Goal: Find specific page/section: Find specific page/section

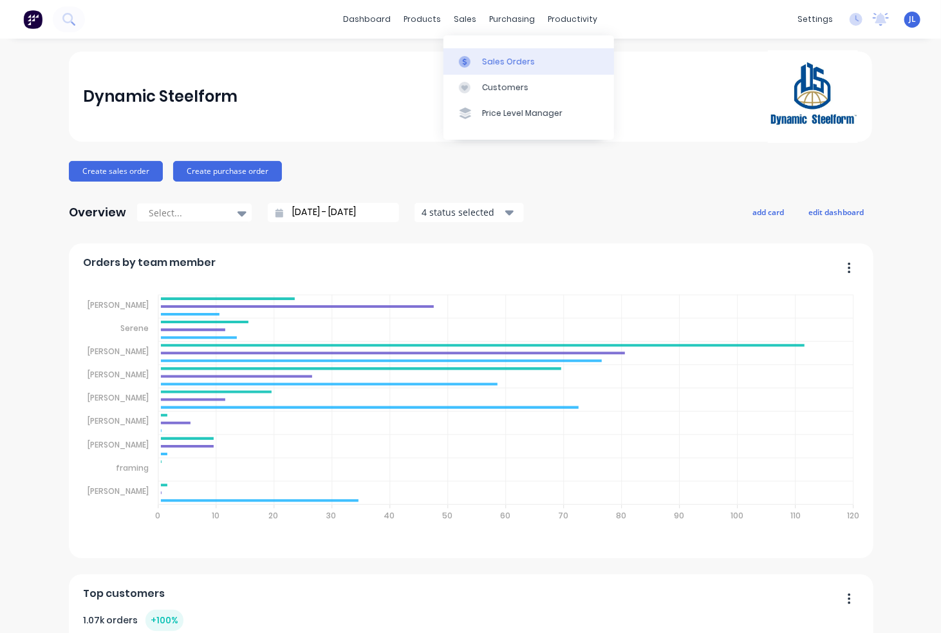
click at [499, 66] on div "Sales Orders" at bounding box center [508, 62] width 53 height 12
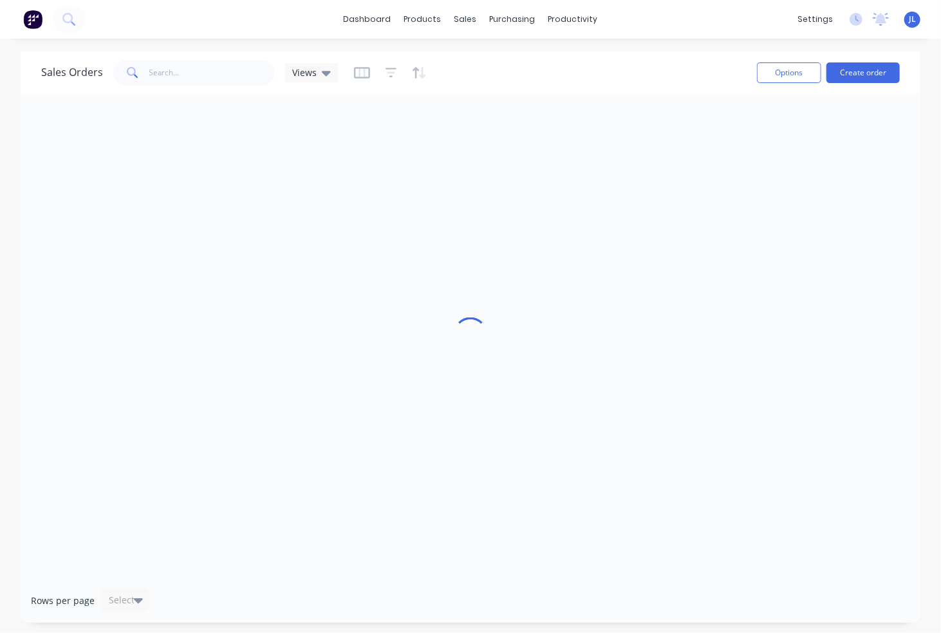
click at [286, 25] on div "dashboard products sales purchasing productivity dashboard products Product Cat…" at bounding box center [470, 19] width 941 height 39
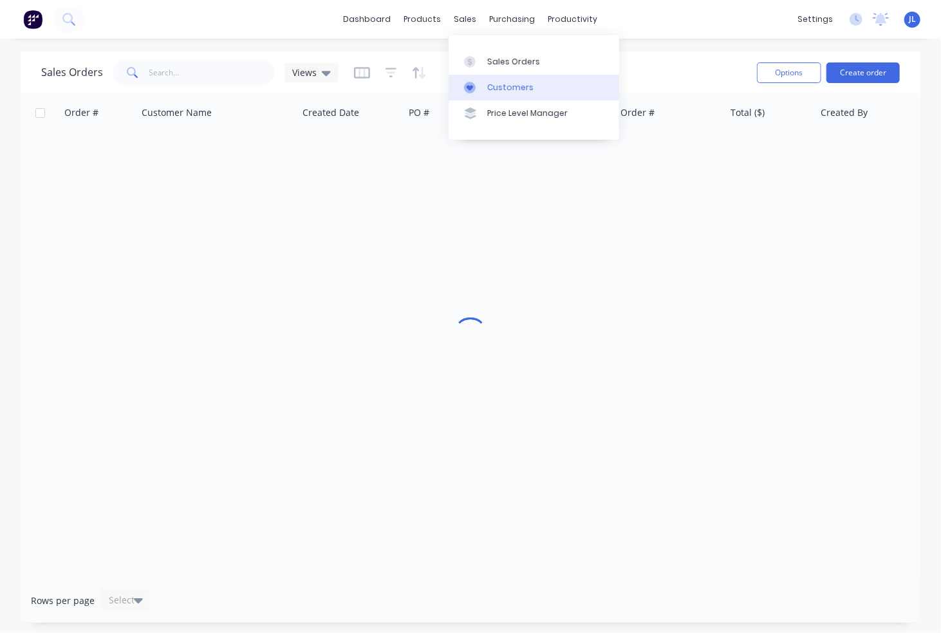
click at [497, 91] on div "Customers" at bounding box center [510, 88] width 46 height 12
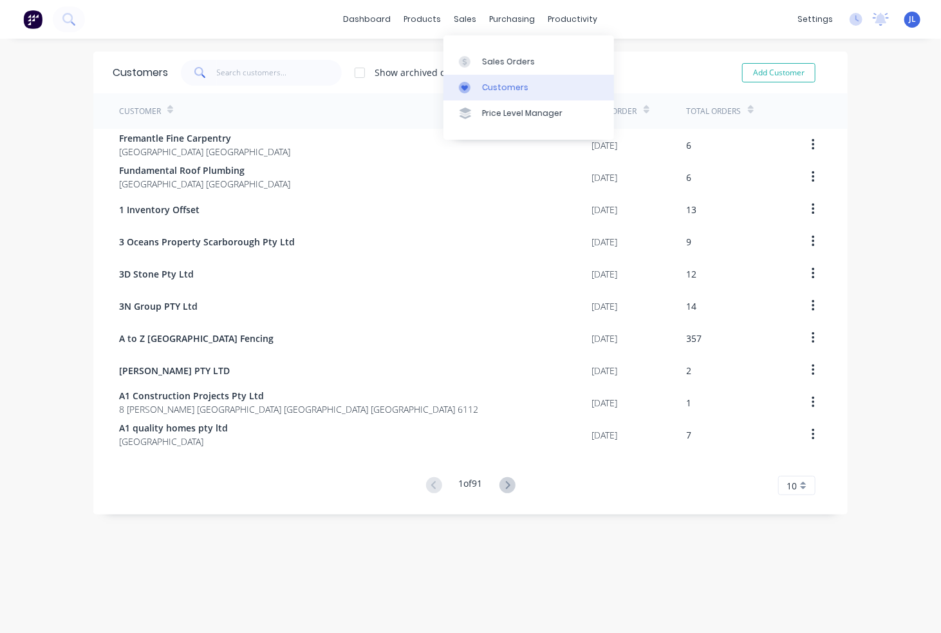
click at [494, 93] on div "Customers" at bounding box center [505, 88] width 46 height 12
click at [227, 26] on div "dashboard products sales purchasing productivity dashboard products Product Cat…" at bounding box center [470, 19] width 941 height 39
click at [194, 14] on div "dashboard products sales purchasing productivity dashboard products Product Cat…" at bounding box center [470, 19] width 941 height 39
click at [502, 87] on div "Customers" at bounding box center [505, 88] width 46 height 12
click at [264, 35] on div "dashboard products sales purchasing productivity dashboard products Product Cat…" at bounding box center [470, 19] width 941 height 39
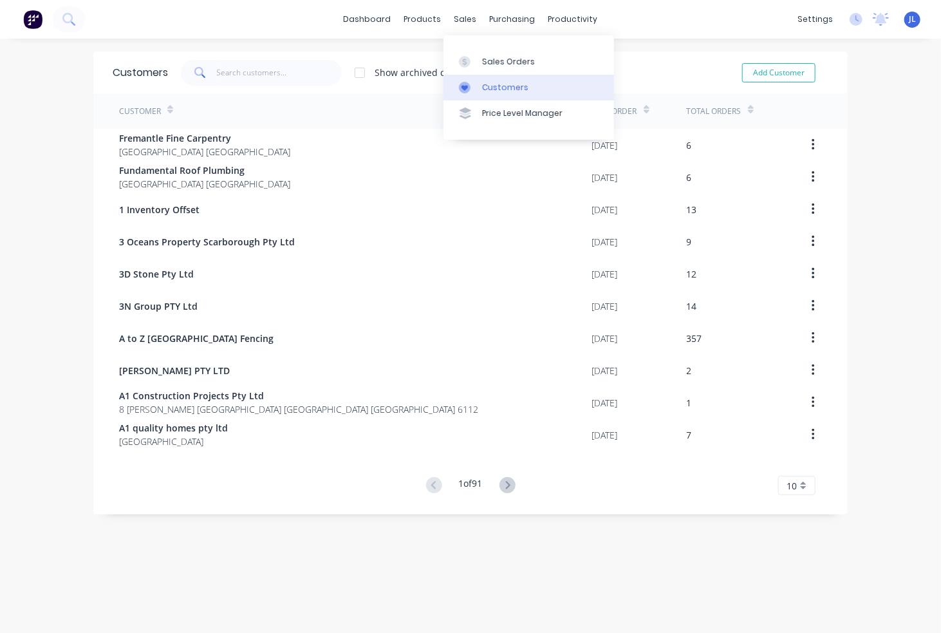
click at [487, 93] on link "Customers" at bounding box center [529, 88] width 171 height 26
click at [176, 35] on div "dashboard products sales purchasing productivity dashboard products Product Cat…" at bounding box center [470, 19] width 941 height 39
click at [250, 70] on input "text" at bounding box center [280, 73] width 126 height 26
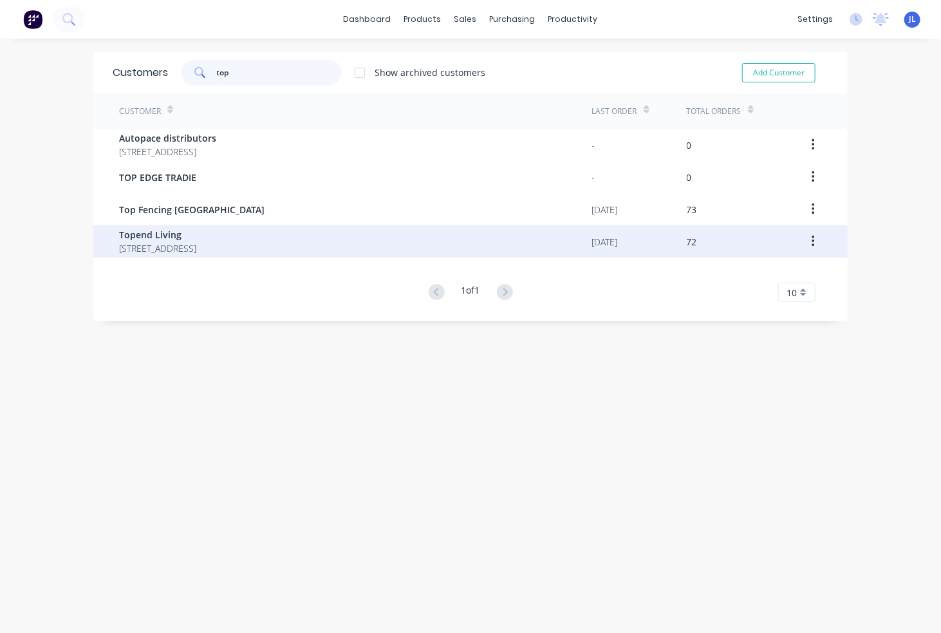
type input "top"
click at [196, 245] on span "[STREET_ADDRESS]" at bounding box center [157, 248] width 77 height 14
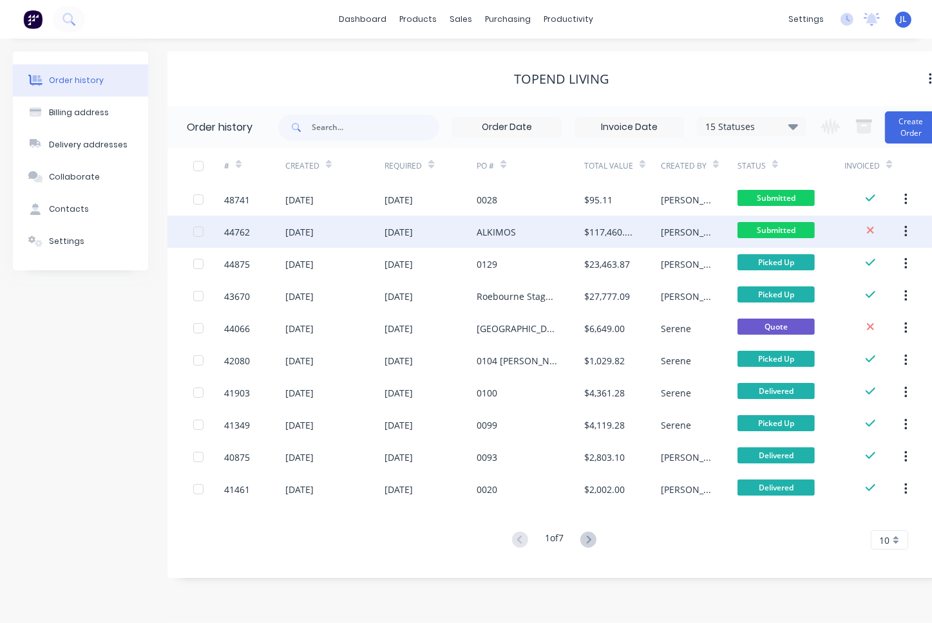
click at [409, 234] on div "[DATE]" at bounding box center [398, 232] width 28 height 14
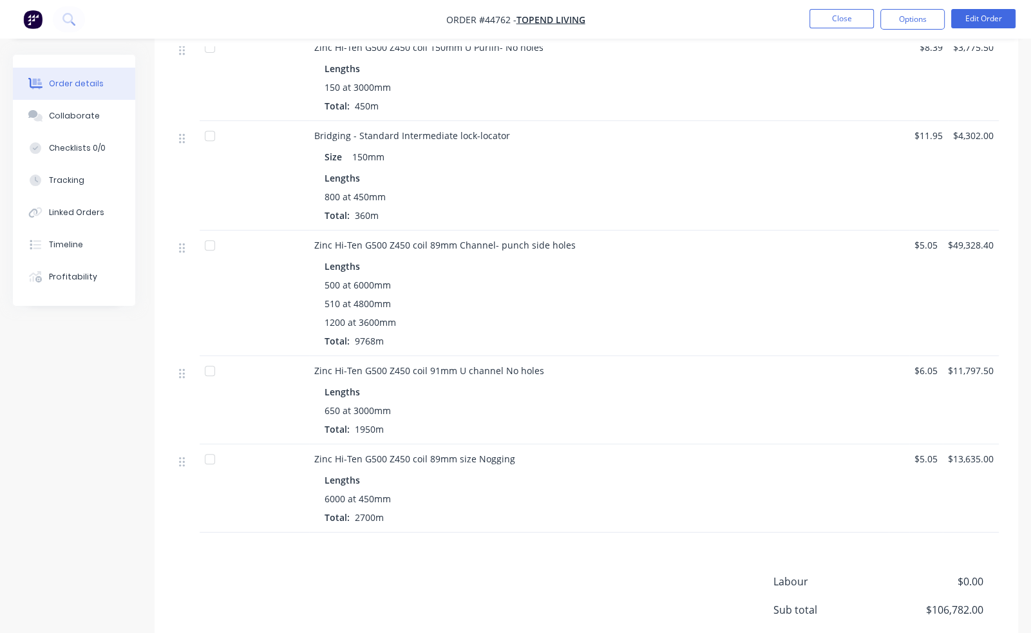
scroll to position [609, 0]
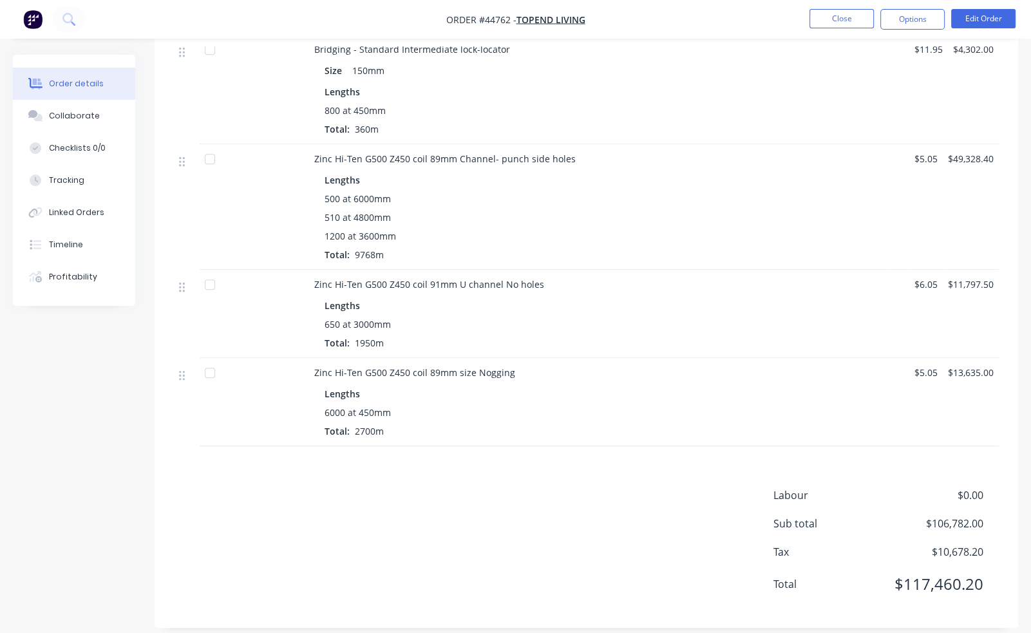
click at [672, 20] on nav "Order #44762 - Topend Living Close Options Edit Order" at bounding box center [515, 19] width 1031 height 39
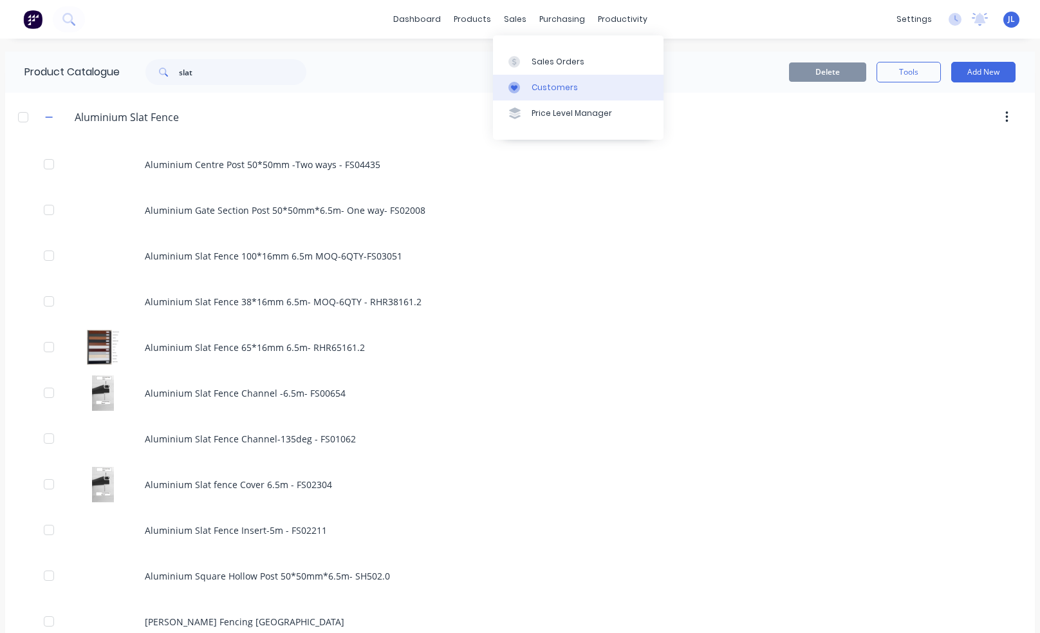
click at [543, 84] on div "Customers" at bounding box center [555, 88] width 46 height 12
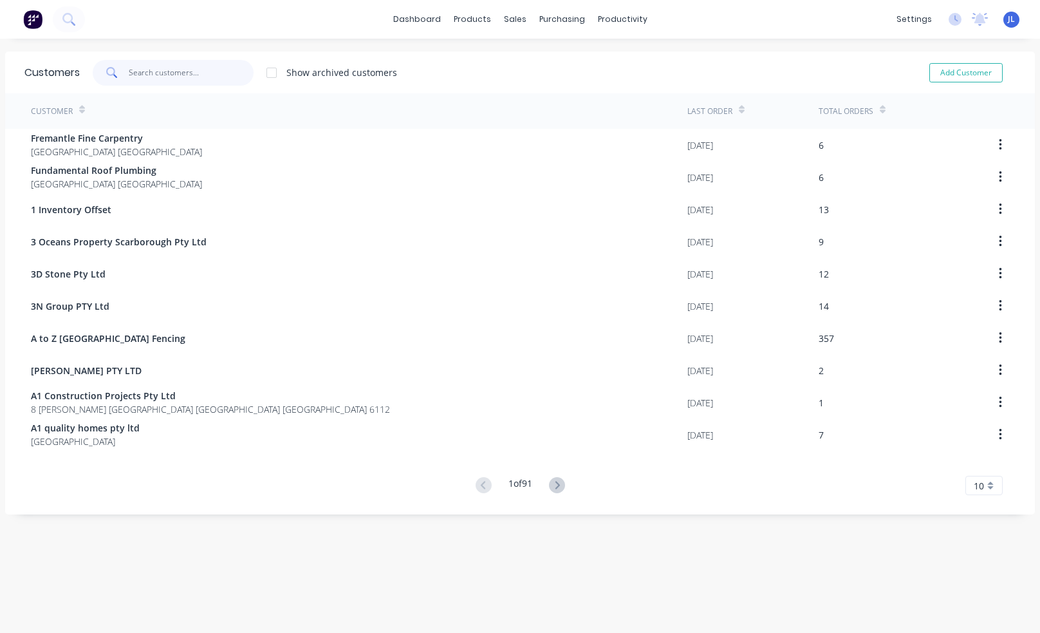
click at [187, 66] on input "text" at bounding box center [192, 73] width 126 height 26
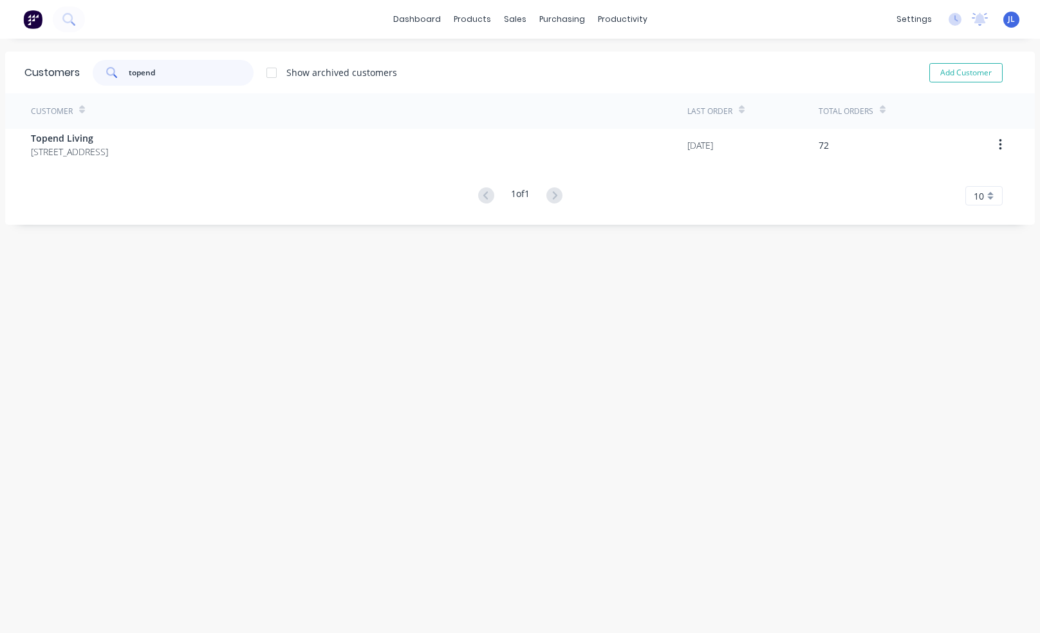
type input "topend"
click at [153, 128] on div "Customer Last Order Total Orders Topend Living [STREET_ADDRESS] [DATE] 72 1 of …" at bounding box center [520, 149] width 1030 height 112
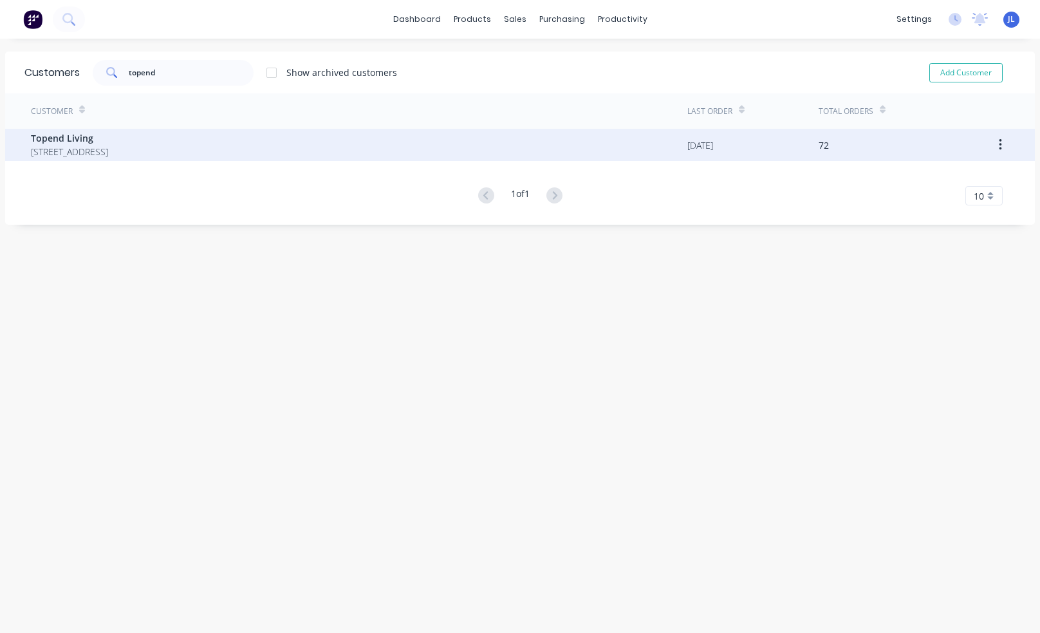
click at [108, 146] on span "[STREET_ADDRESS]" at bounding box center [69, 152] width 77 height 14
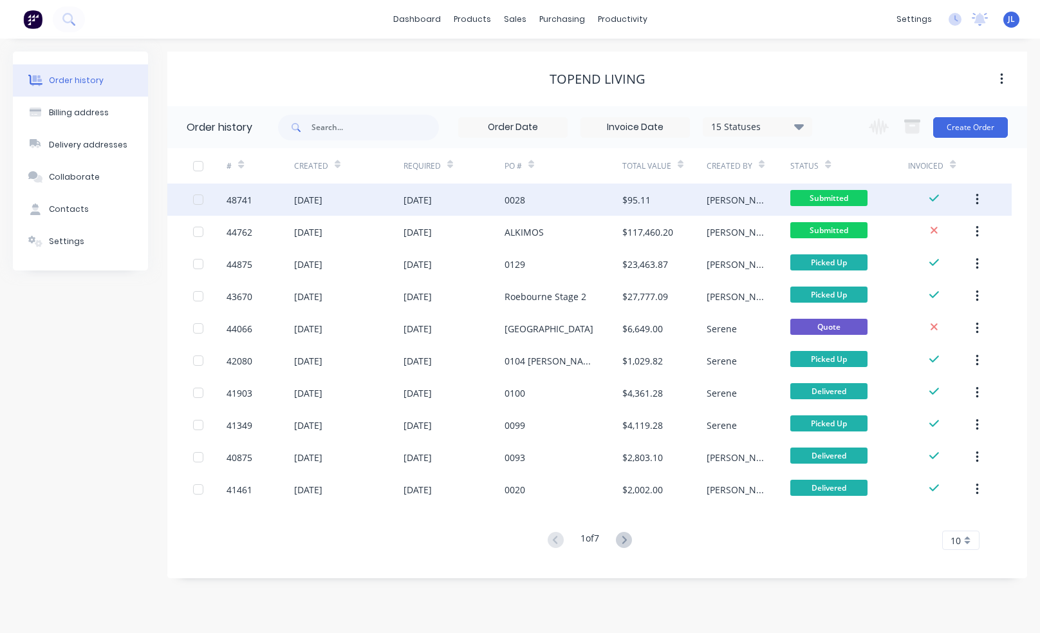
click at [609, 187] on div "0028" at bounding box center [564, 199] width 118 height 32
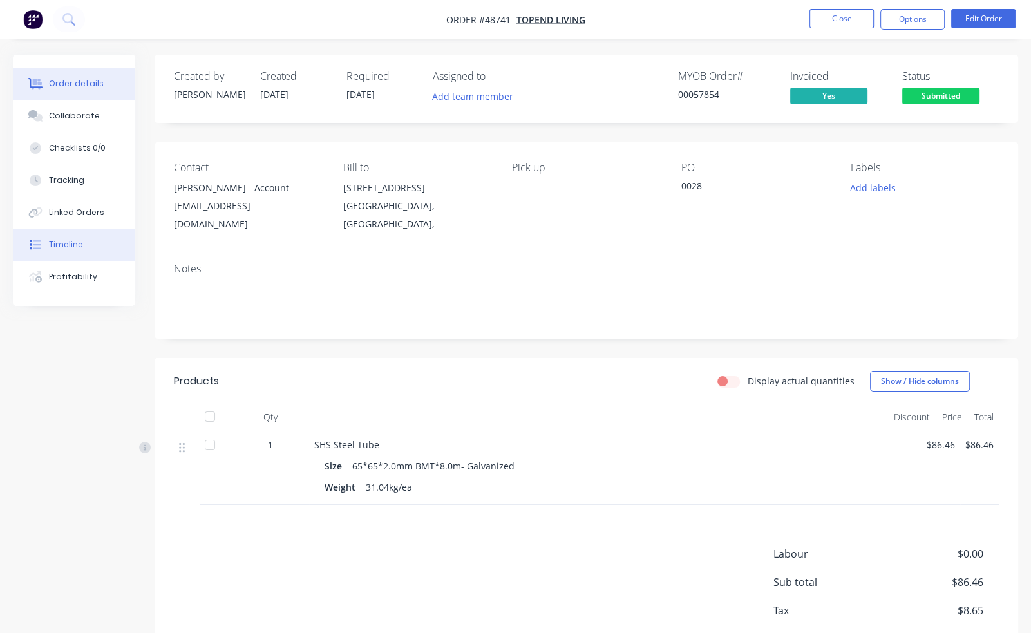
click at [73, 246] on div "Timeline" at bounding box center [66, 245] width 34 height 12
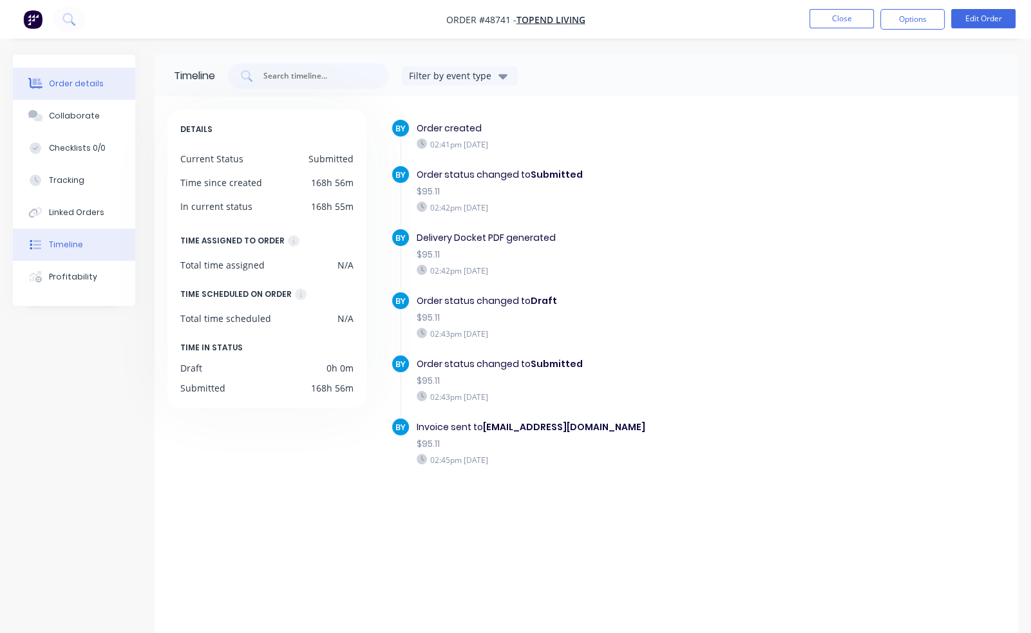
click at [93, 82] on div "Order details" at bounding box center [76, 84] width 55 height 12
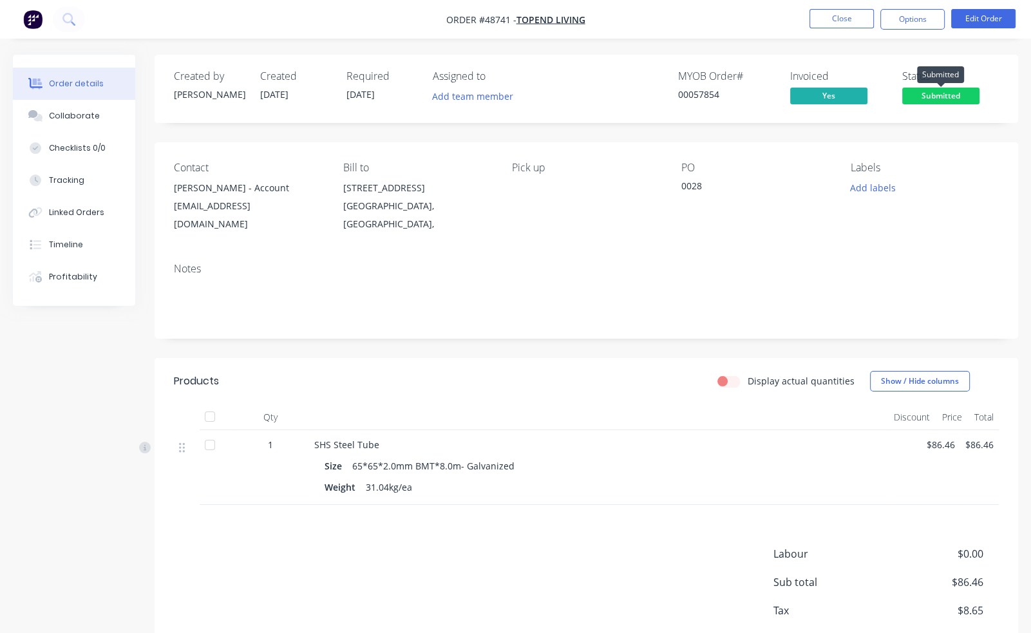
click at [937, 95] on span "Submitted" at bounding box center [940, 96] width 77 height 16
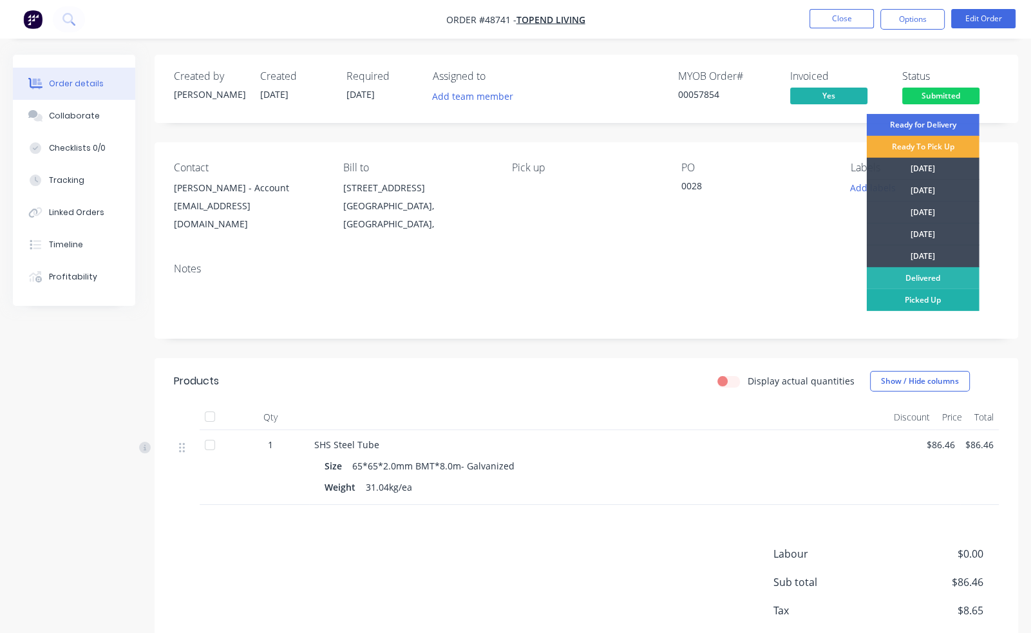
click at [935, 303] on div "Picked Up" at bounding box center [923, 300] width 113 height 22
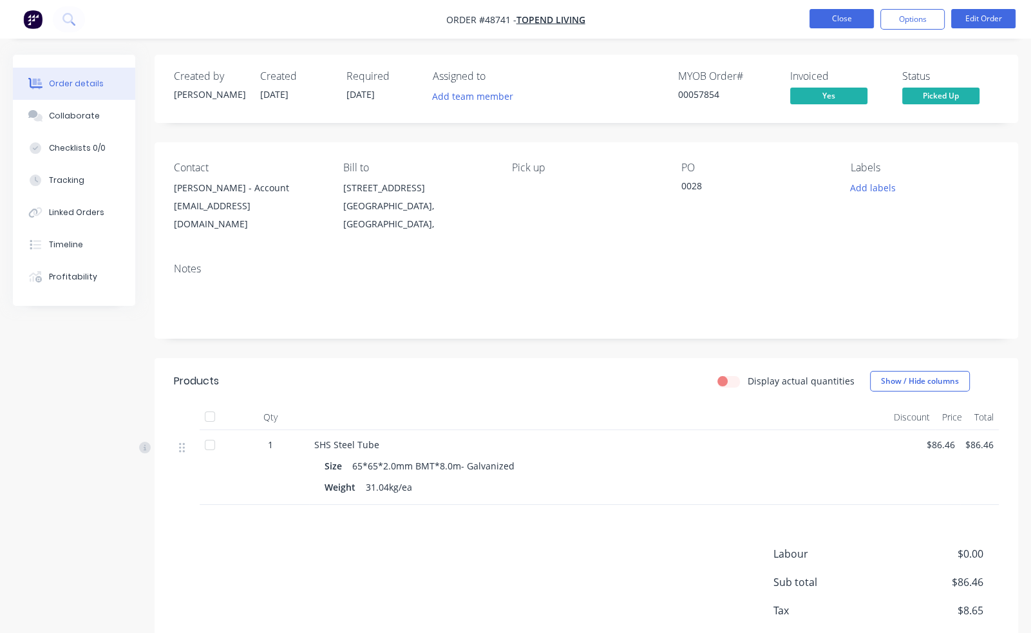
click at [846, 23] on button "Close" at bounding box center [841, 18] width 64 height 19
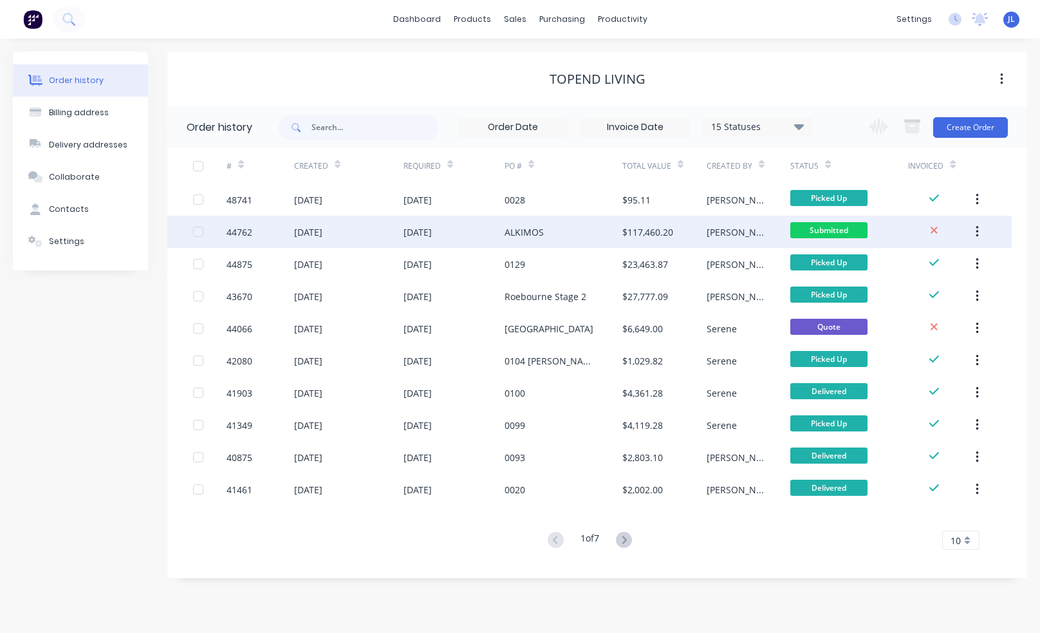
click at [681, 238] on div "$117,460.20" at bounding box center [665, 232] width 84 height 32
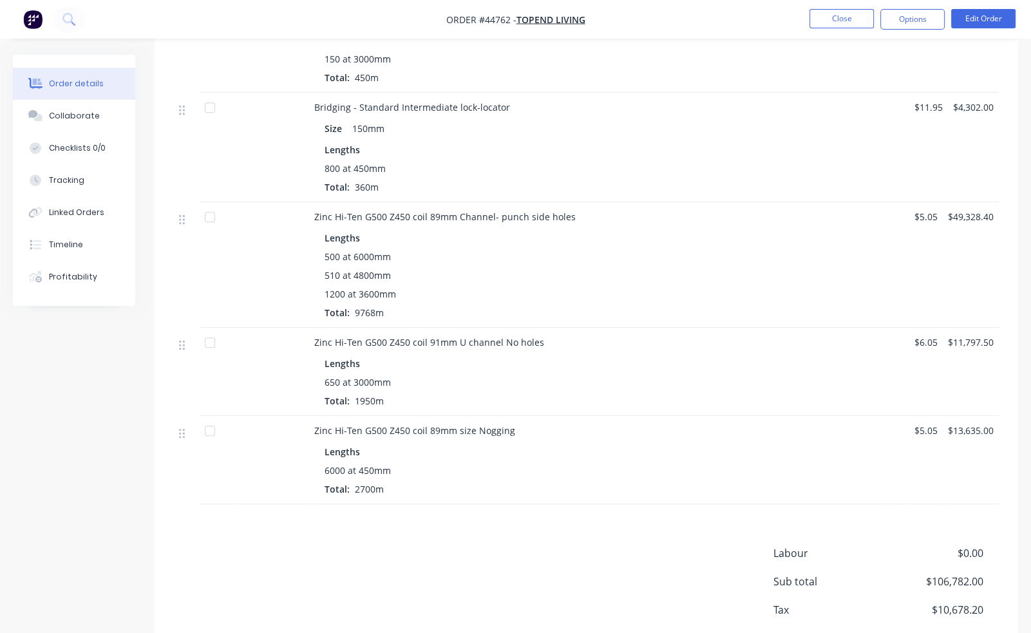
scroll to position [609, 0]
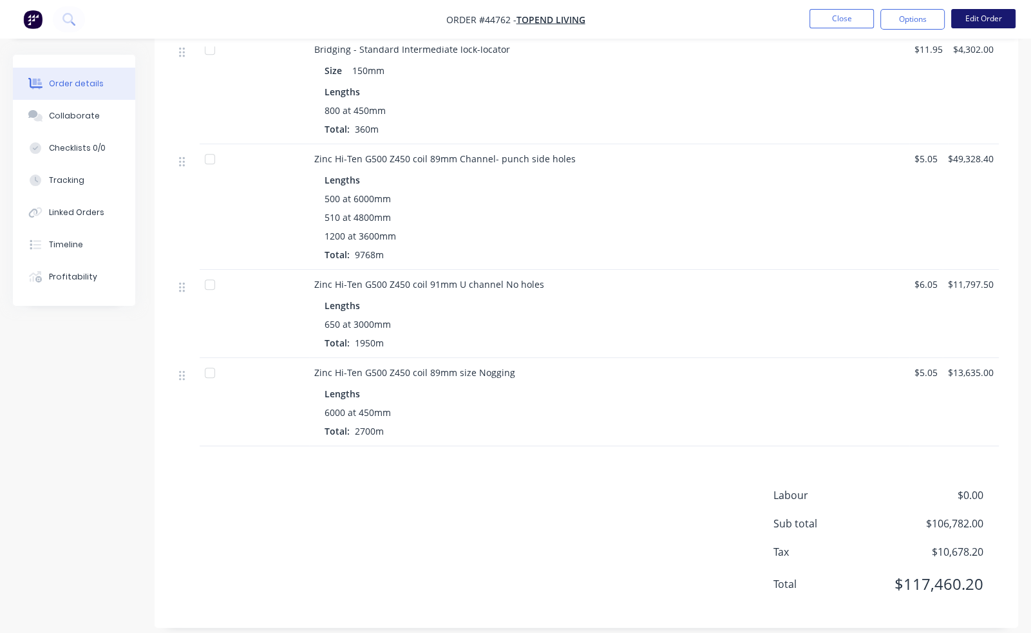
click at [995, 20] on button "Edit Order" at bounding box center [983, 18] width 64 height 19
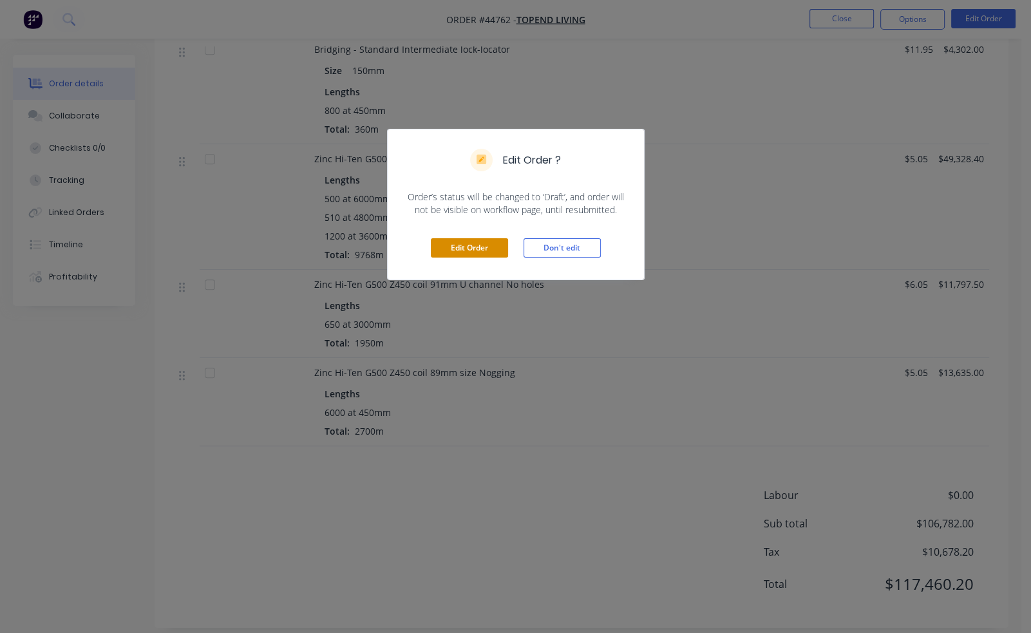
click at [484, 243] on button "Edit Order" at bounding box center [469, 247] width 77 height 19
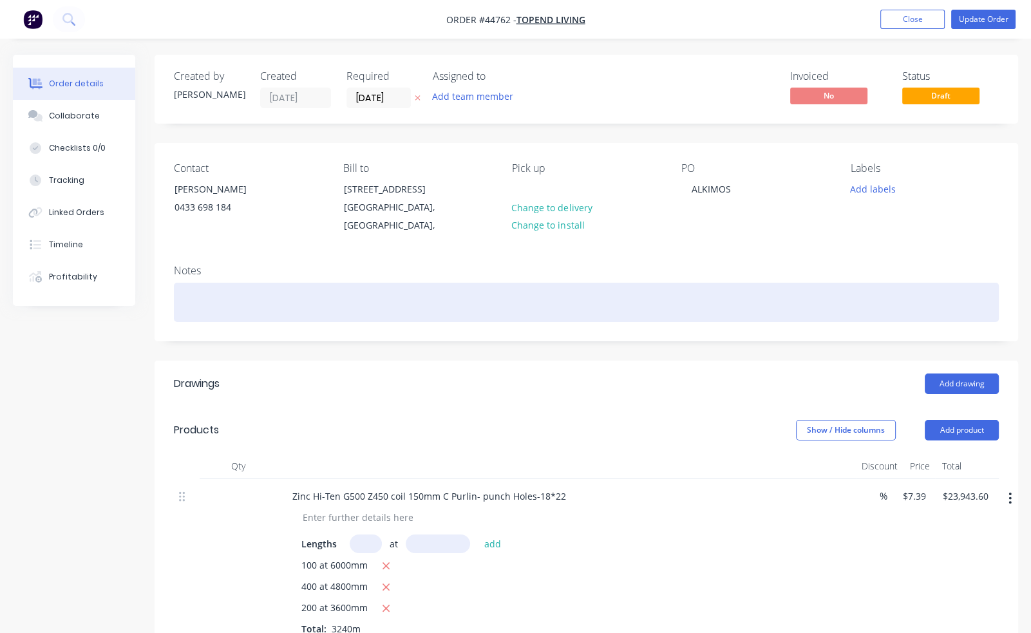
scroll to position [0, 0]
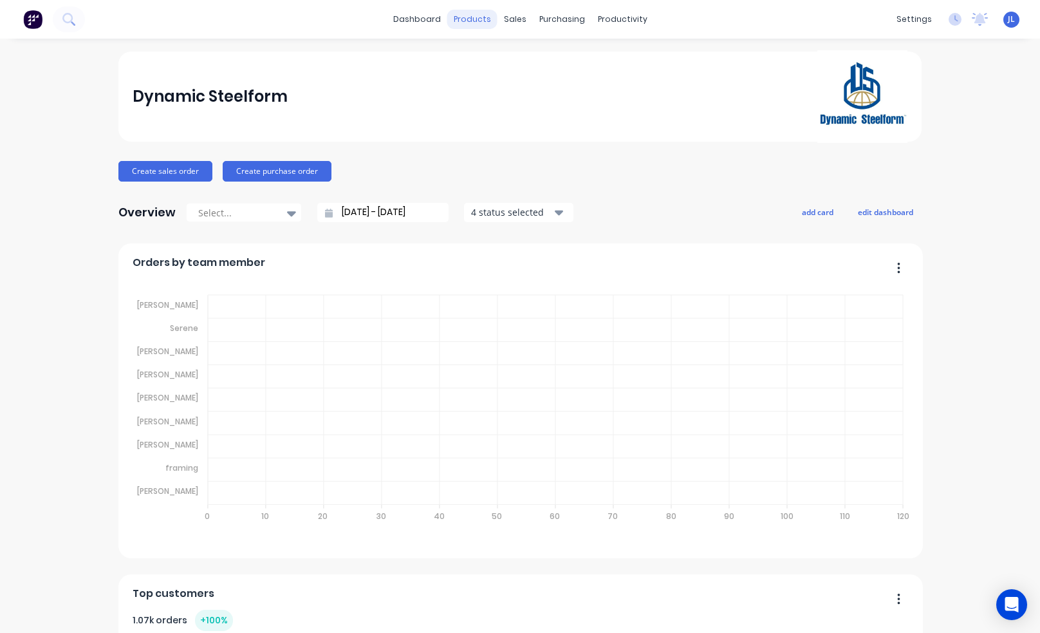
click at [469, 19] on div "products" at bounding box center [472, 19] width 50 height 19
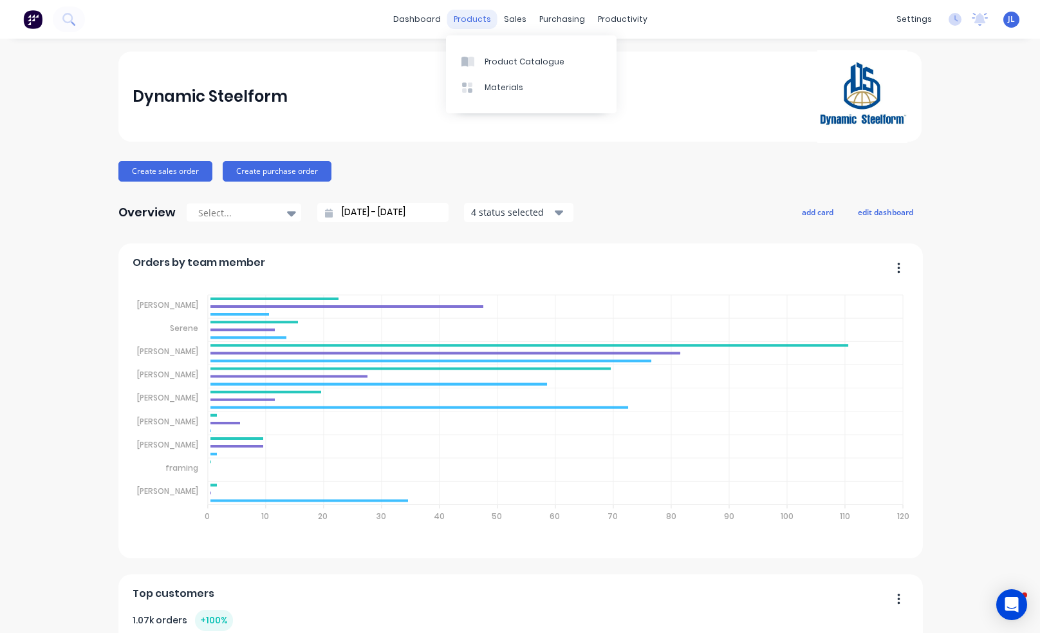
click at [466, 20] on div "products" at bounding box center [472, 19] width 50 height 19
click at [494, 62] on div "Product Catalogue" at bounding box center [525, 62] width 80 height 12
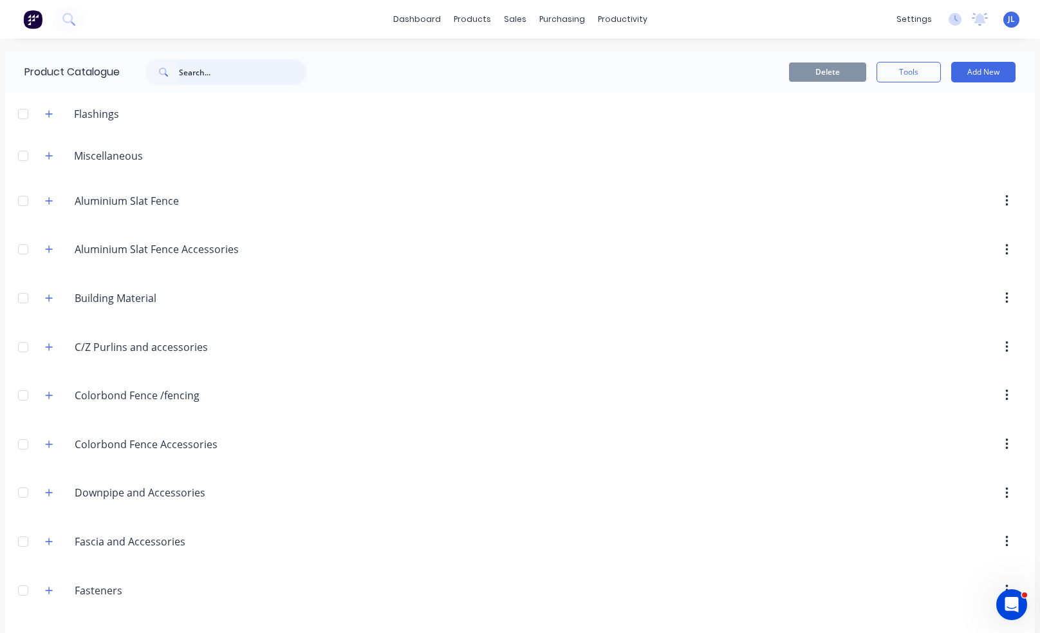
click at [221, 80] on input "text" at bounding box center [242, 72] width 127 height 26
type input "0"
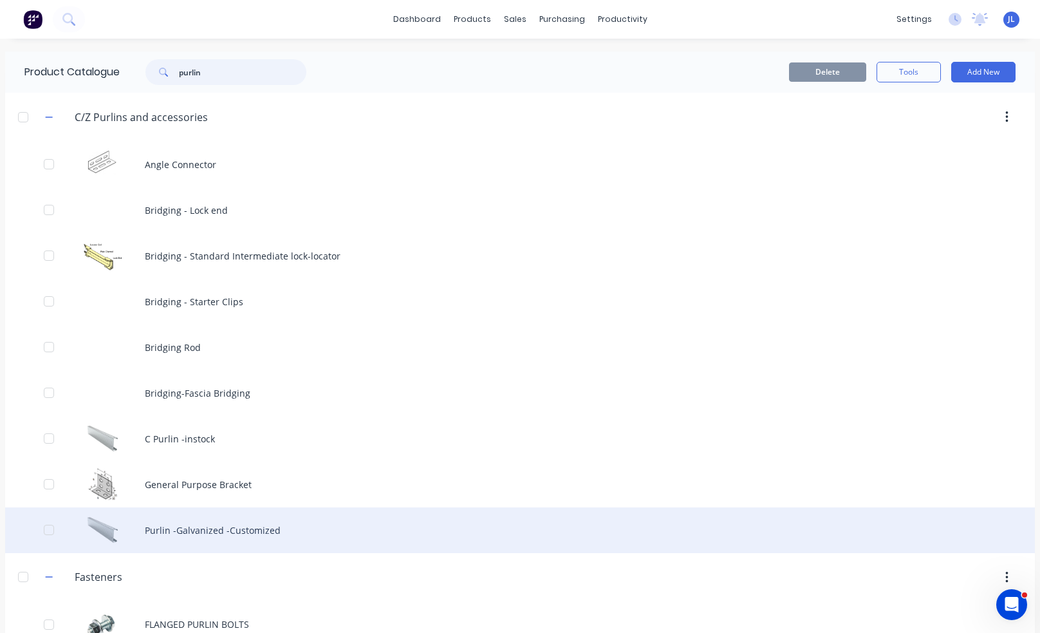
type input "purlin"
click at [214, 533] on div "Purlin -Galvanized -Customized" at bounding box center [520, 530] width 1030 height 46
